Goal: Task Accomplishment & Management: Use online tool/utility

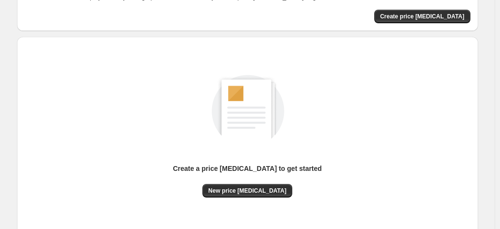
scroll to position [133, 0]
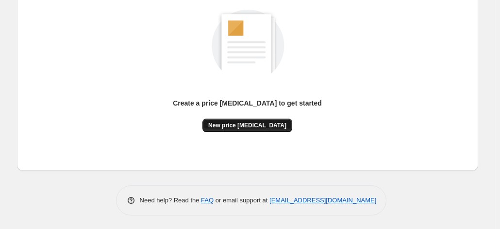
click at [245, 128] on span "New price [MEDICAL_DATA]" at bounding box center [247, 126] width 78 height 8
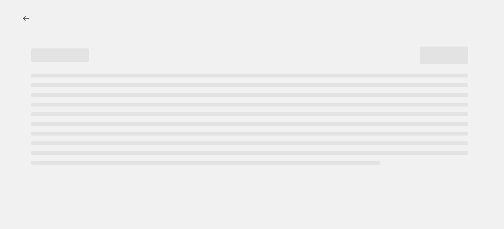
select select "percentage"
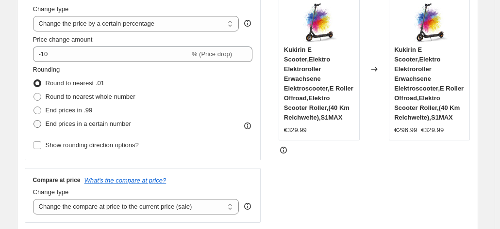
scroll to position [194, 0]
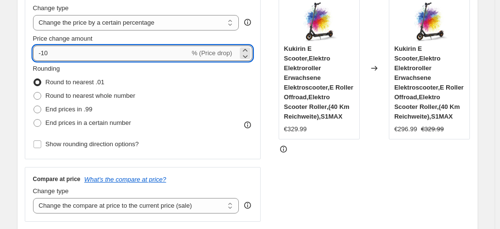
click at [83, 51] on input "-10" at bounding box center [111, 54] width 157 height 16
type input "-1"
type input "-25"
click at [321, 161] on div "STOREFRONT EXAMPLE Kukirin E Scooter,Elektro Elektroroller Erwachsene Elektrosc…" at bounding box center [374, 103] width 192 height 238
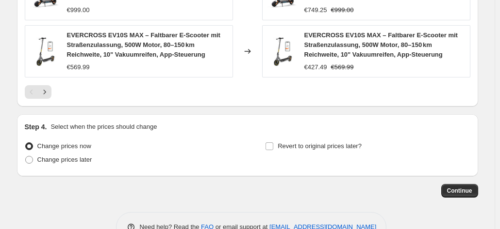
scroll to position [802, 0]
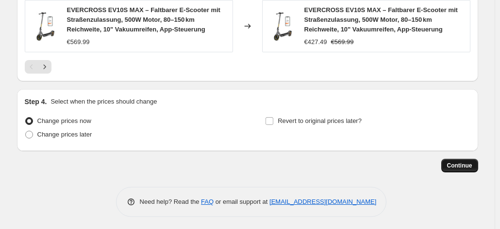
click at [462, 169] on button "Continue" at bounding box center [459, 166] width 37 height 14
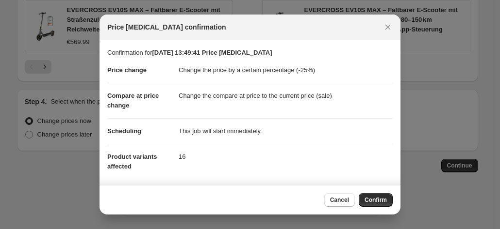
click at [385, 195] on button "Confirm" at bounding box center [375, 201] width 34 height 14
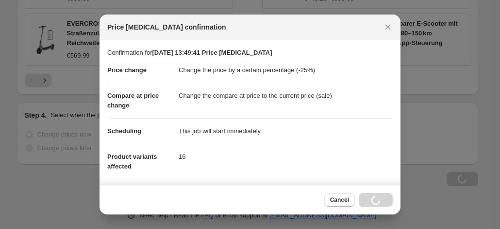
scroll to position [802, 0]
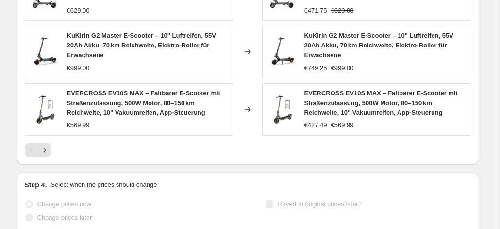
select select "percentage"
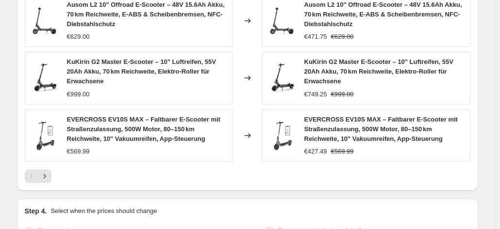
scroll to position [0, 0]
